Goal: Navigation & Orientation: Locate item on page

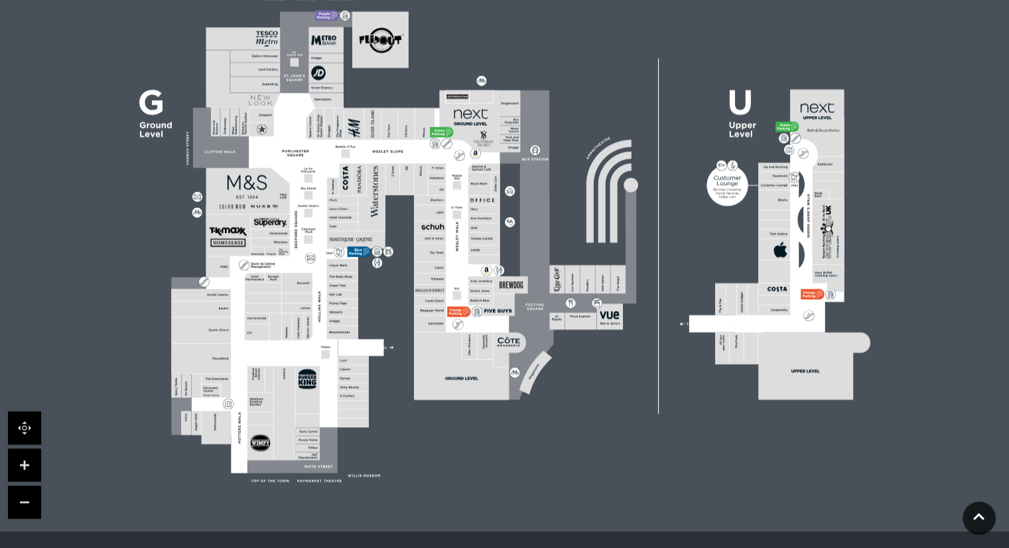
scroll to position [670, 0]
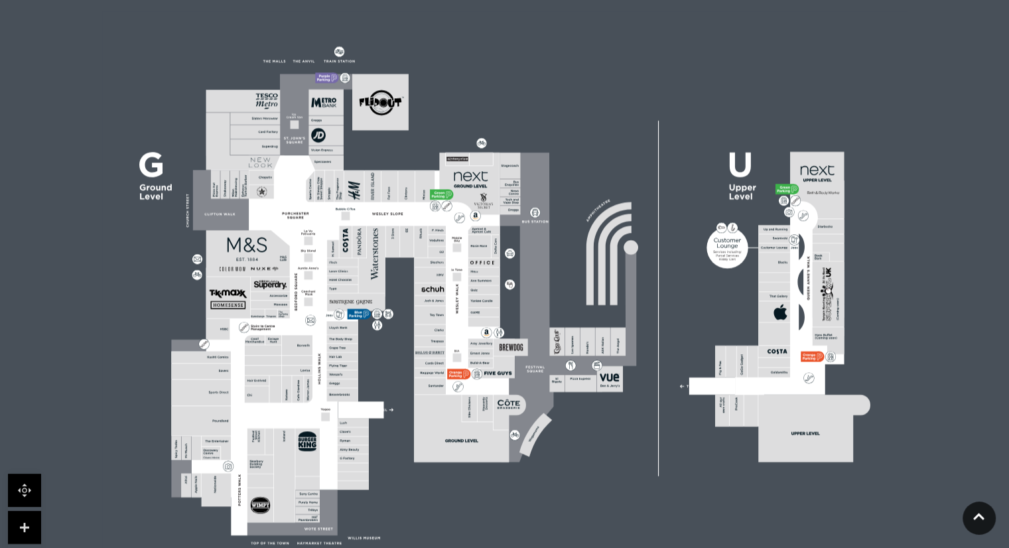
scroll to position [336, 0]
click at [27, 507] on div at bounding box center [24, 528] width 33 height 111
click at [31, 482] on link at bounding box center [24, 489] width 33 height 33
click at [29, 486] on link at bounding box center [24, 489] width 33 height 33
click at [28, 515] on link at bounding box center [24, 526] width 33 height 33
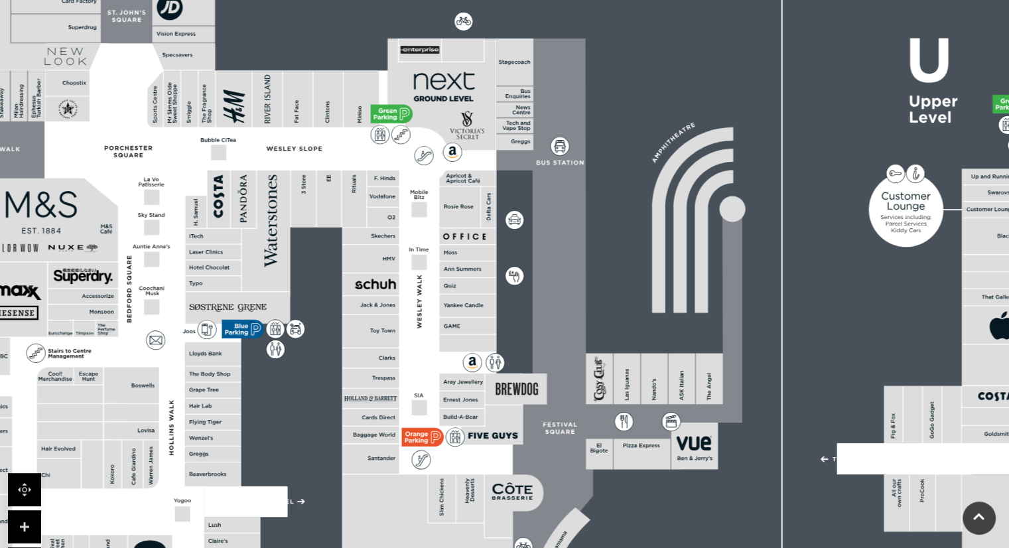
click at [28, 515] on link at bounding box center [24, 526] width 33 height 33
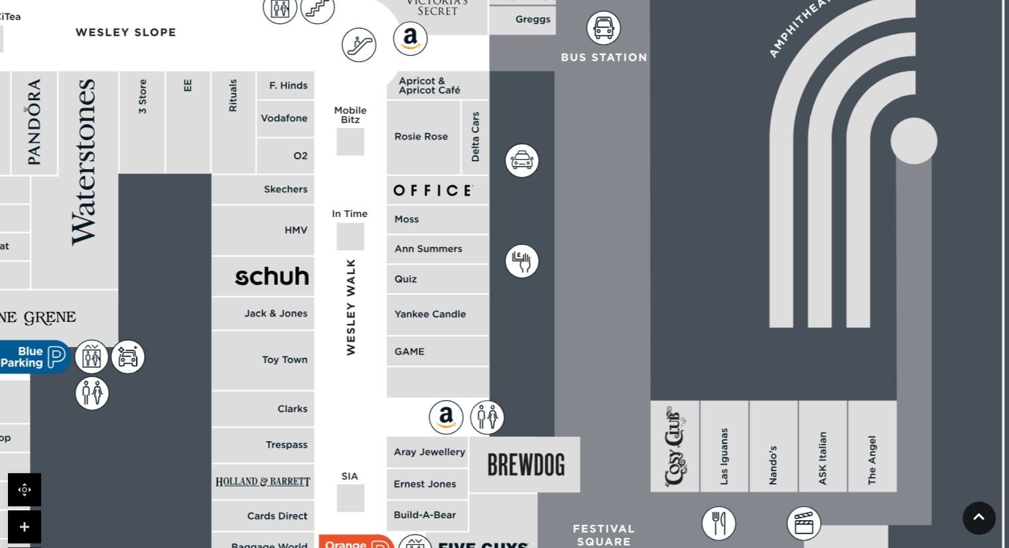
click at [28, 515] on link at bounding box center [24, 526] width 33 height 33
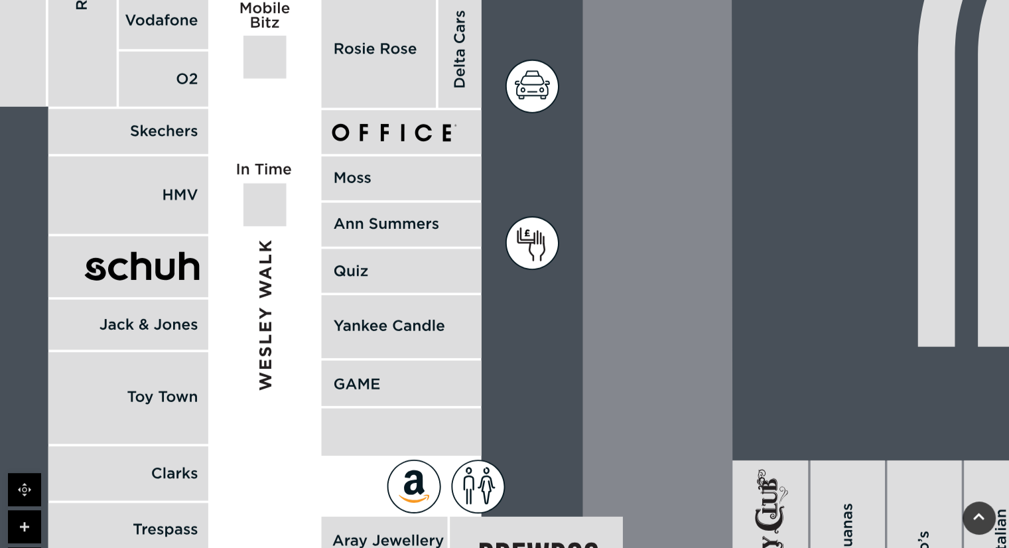
click at [28, 515] on link at bounding box center [24, 526] width 33 height 33
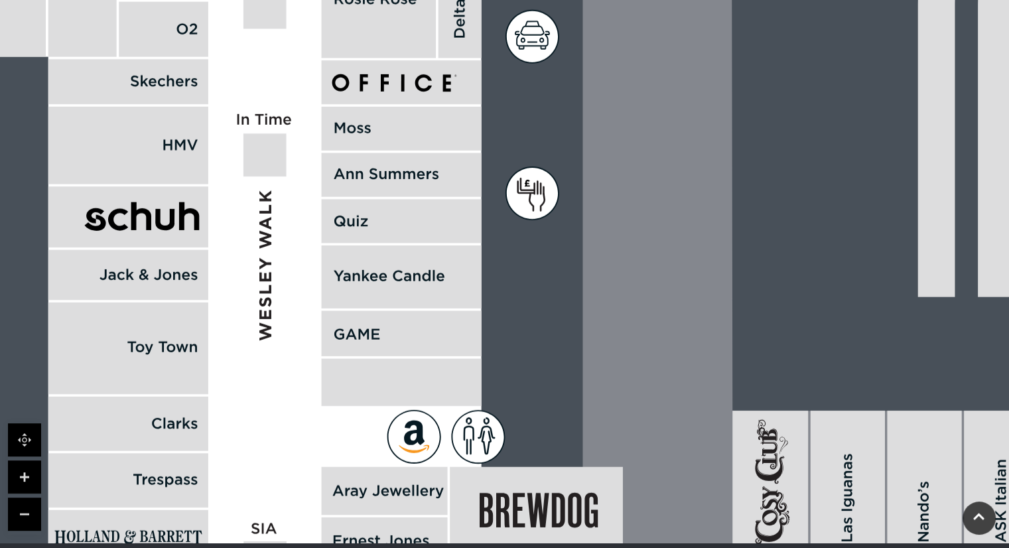
scroll to position [388, 0]
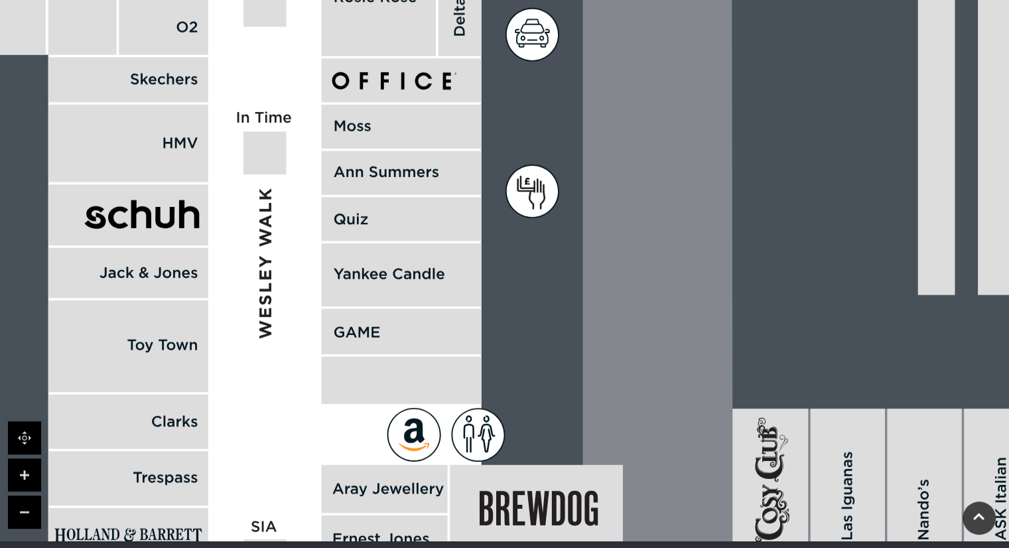
click at [27, 515] on link at bounding box center [24, 511] width 33 height 33
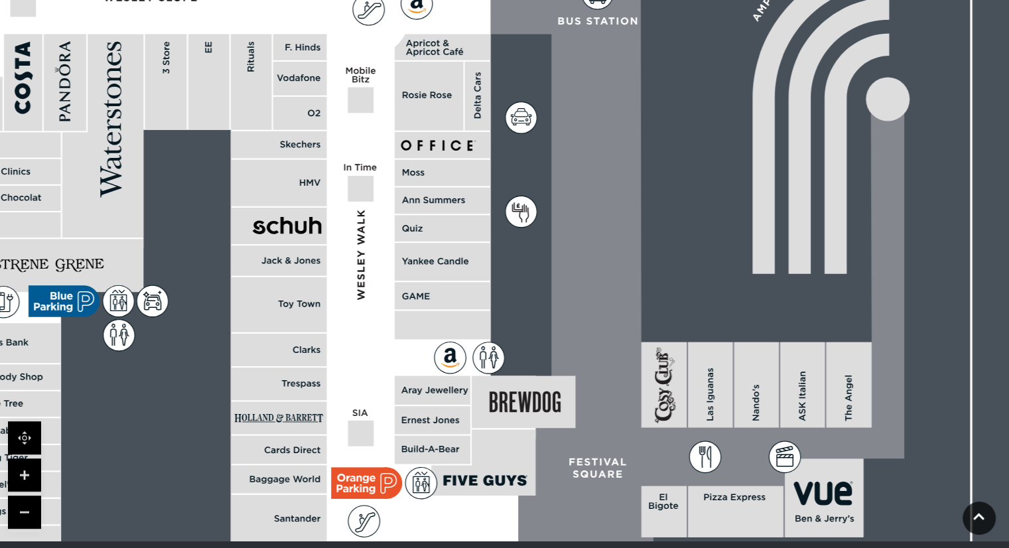
click at [27, 515] on link at bounding box center [24, 511] width 33 height 33
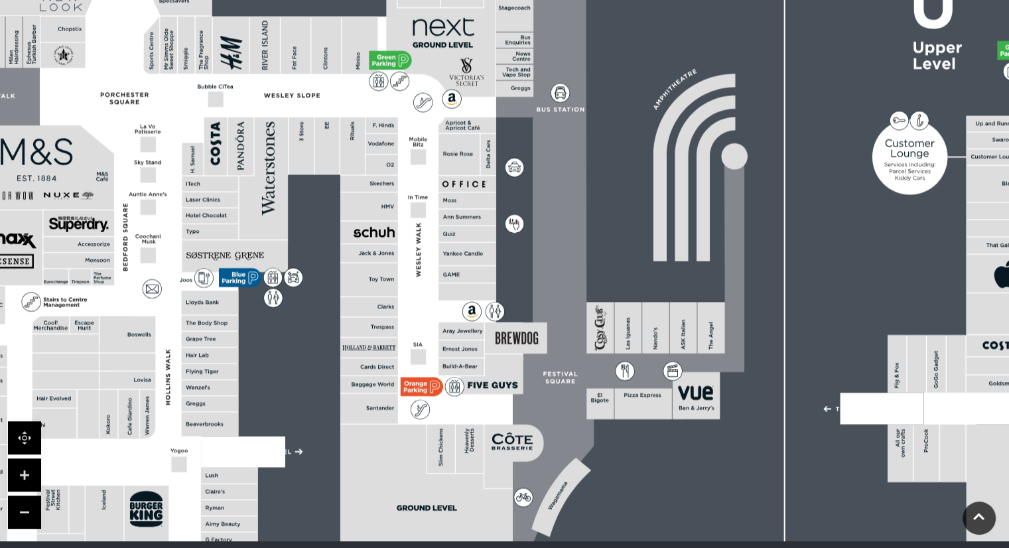
click at [27, 515] on link at bounding box center [24, 511] width 33 height 33
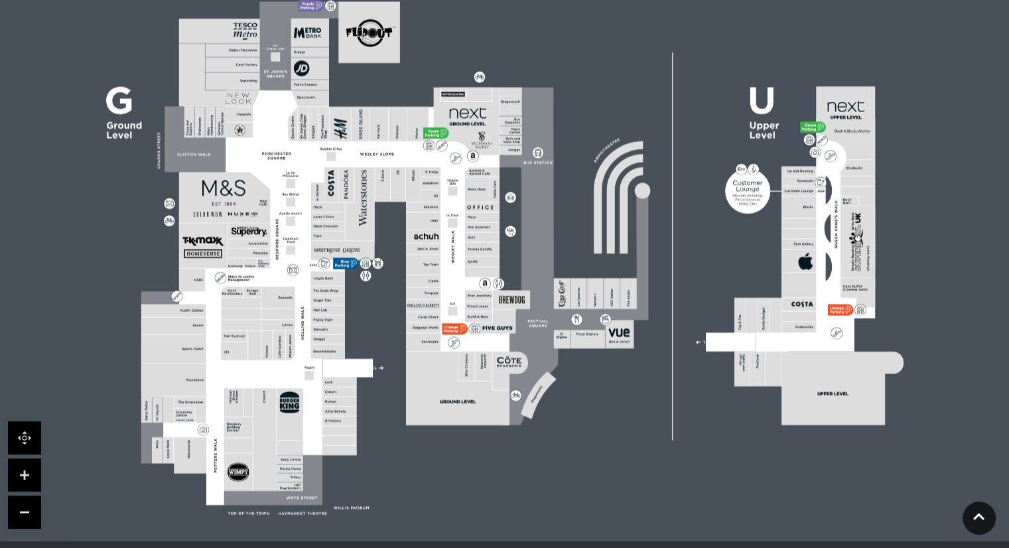
click at [27, 515] on link at bounding box center [24, 511] width 33 height 33
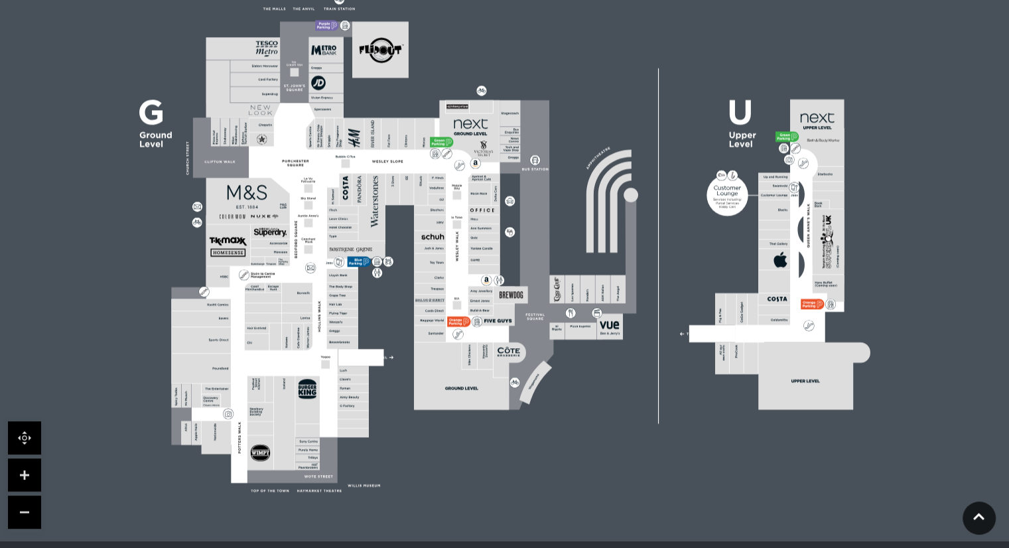
click at [27, 515] on link at bounding box center [24, 511] width 33 height 33
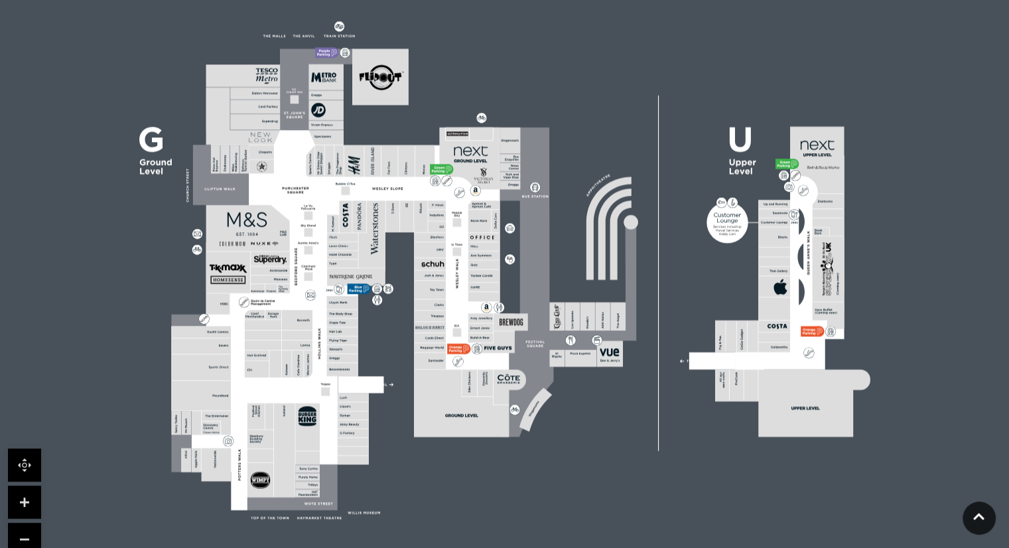
scroll to position [361, 0]
